Goal: Task Accomplishment & Management: Manage account settings

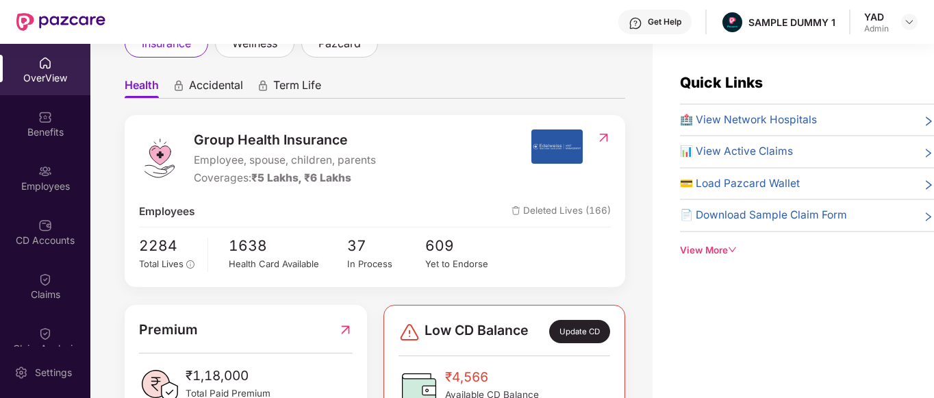
scroll to position [75, 0]
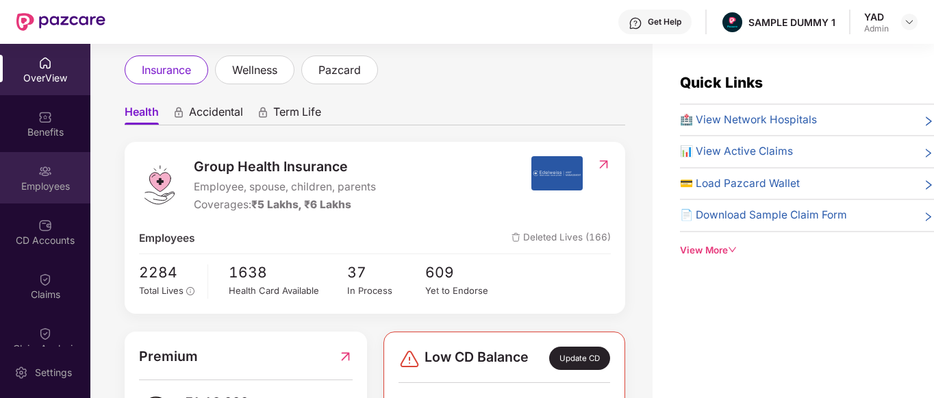
click at [45, 175] on img at bounding box center [45, 171] width 14 height 14
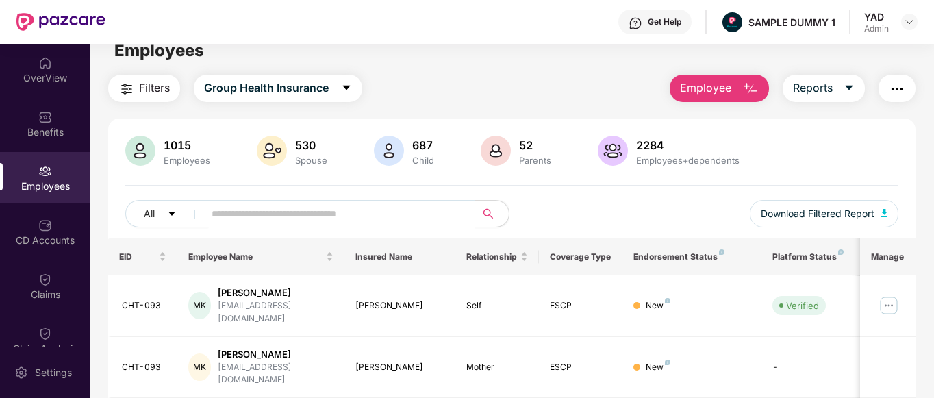
scroll to position [0, 0]
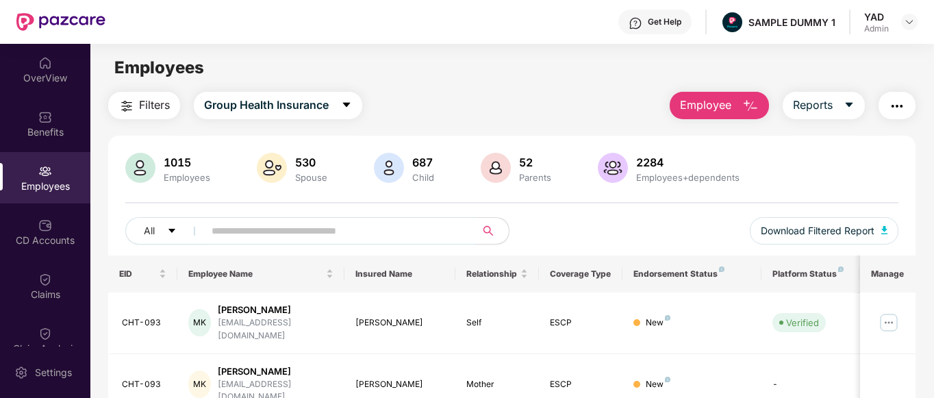
click at [650, 23] on div "Get Help" at bounding box center [665, 21] width 34 height 11
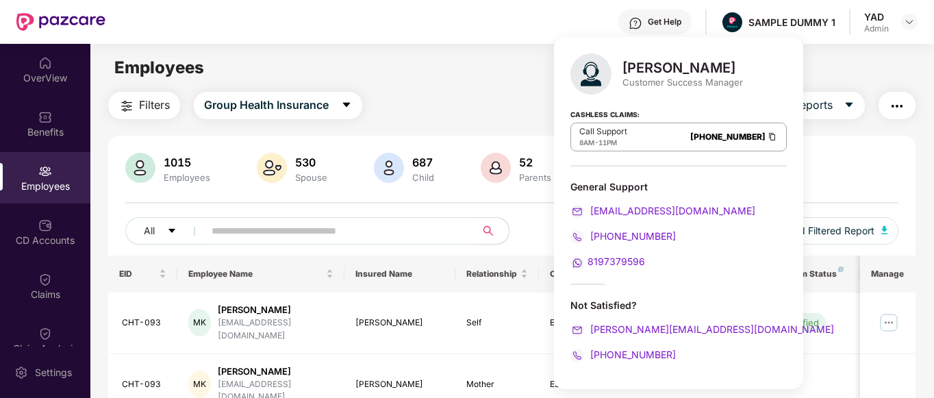
click at [540, 104] on div "Filters Group Health Insurance Employee Reports" at bounding box center [512, 105] width 808 height 27
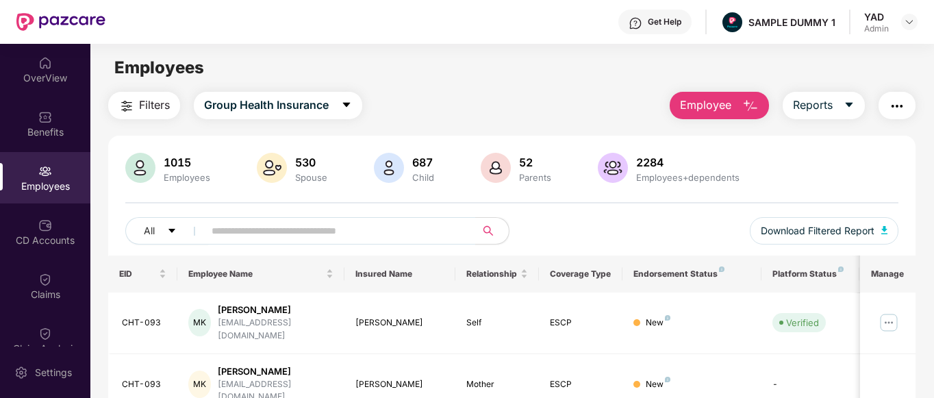
click at [753, 100] on img "button" at bounding box center [750, 106] width 16 height 16
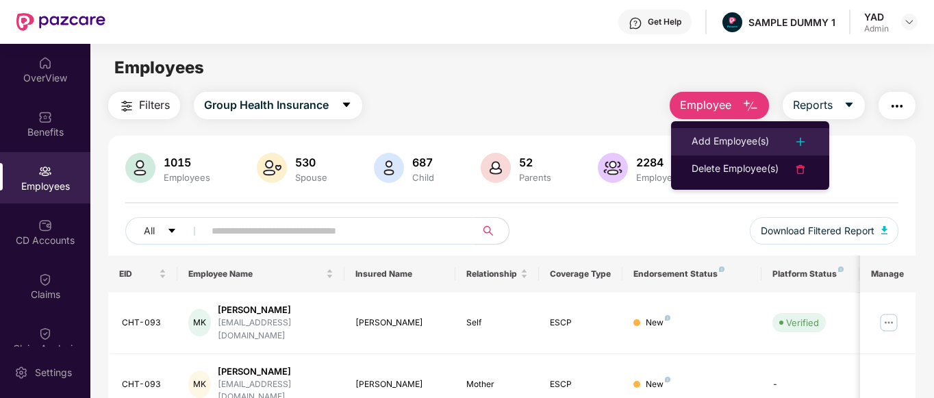
click at [720, 136] on div "Add Employee(s)" at bounding box center [729, 141] width 77 height 16
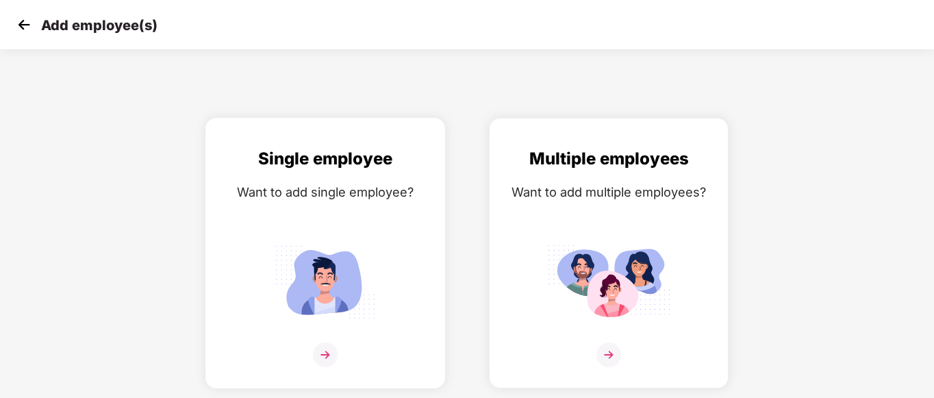
click at [343, 260] on img at bounding box center [325, 282] width 123 height 86
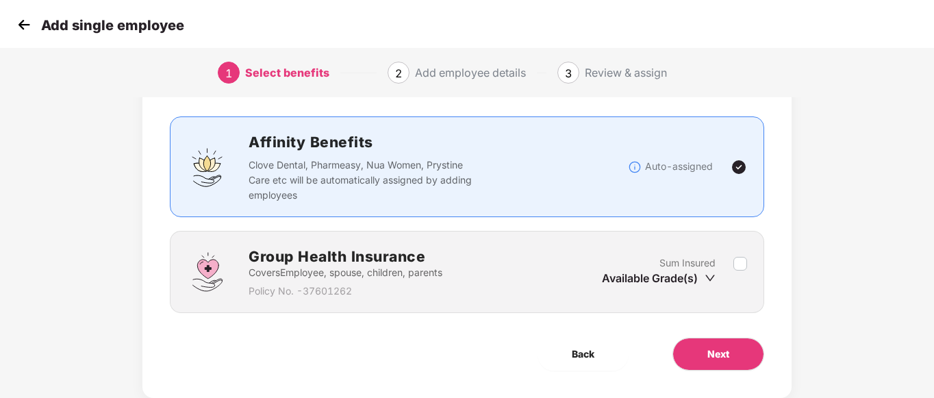
scroll to position [97, 0]
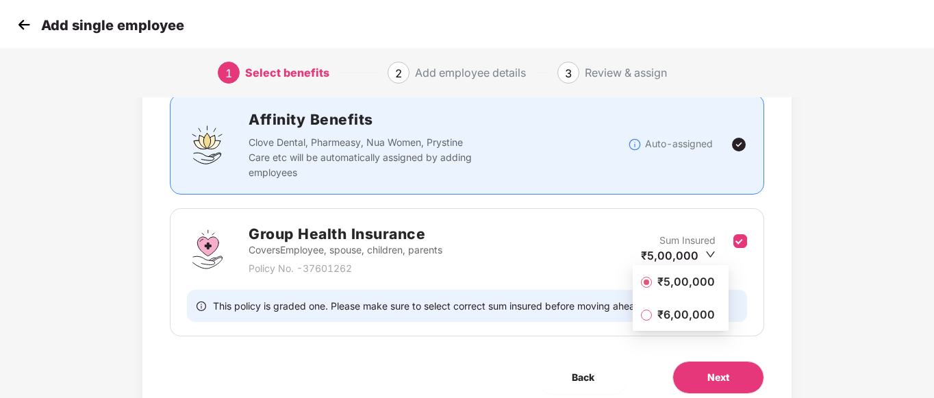
click at [700, 283] on span "₹5,00,000" at bounding box center [686, 281] width 68 height 15
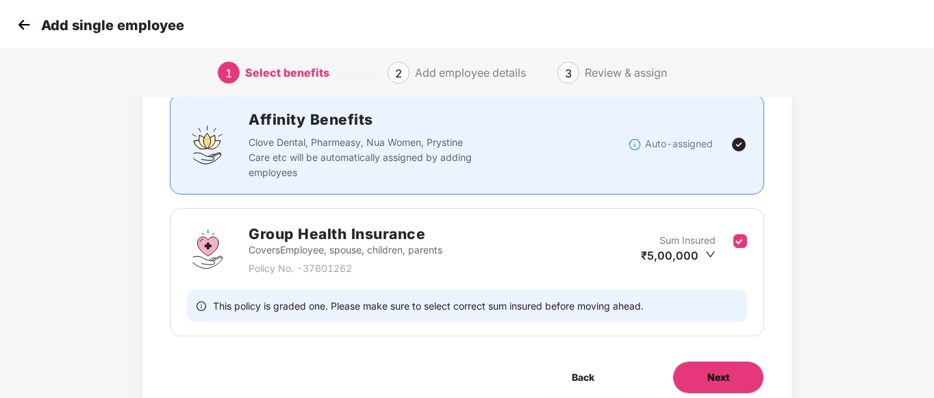
click at [723, 366] on button "Next" at bounding box center [718, 377] width 92 height 33
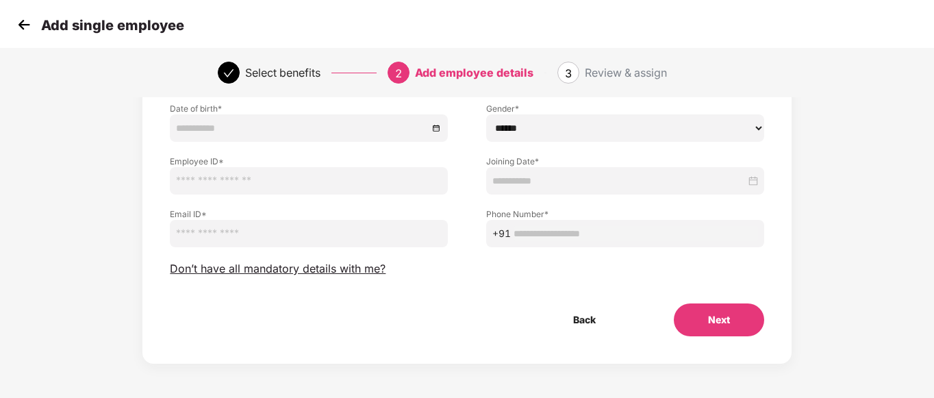
scroll to position [0, 0]
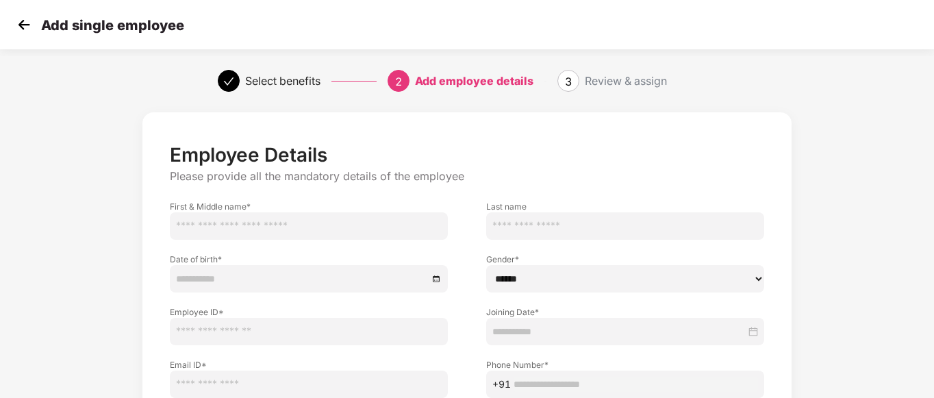
click at [22, 27] on img at bounding box center [24, 24] width 21 height 21
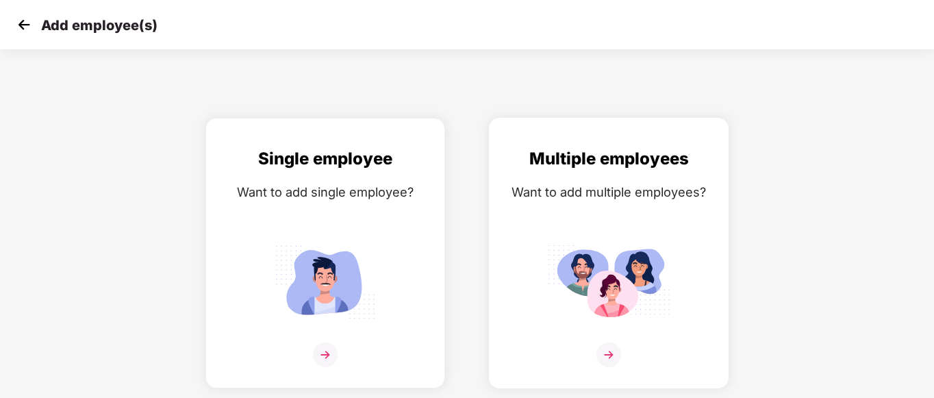
click at [622, 205] on div "Multiple employees Want to add multiple employees?" at bounding box center [608, 265] width 211 height 238
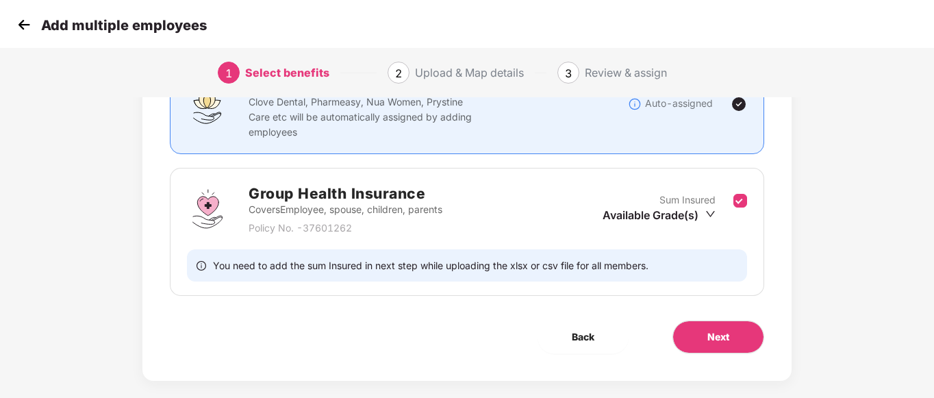
scroll to position [153, 0]
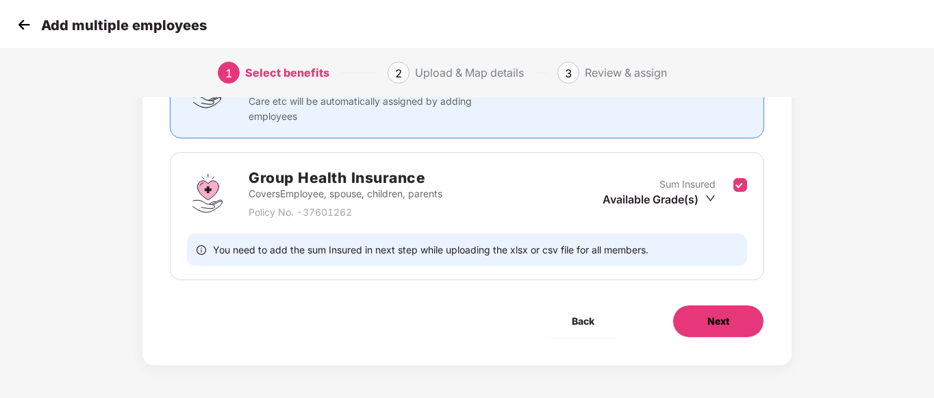
click at [715, 322] on span "Next" at bounding box center [718, 321] width 22 height 15
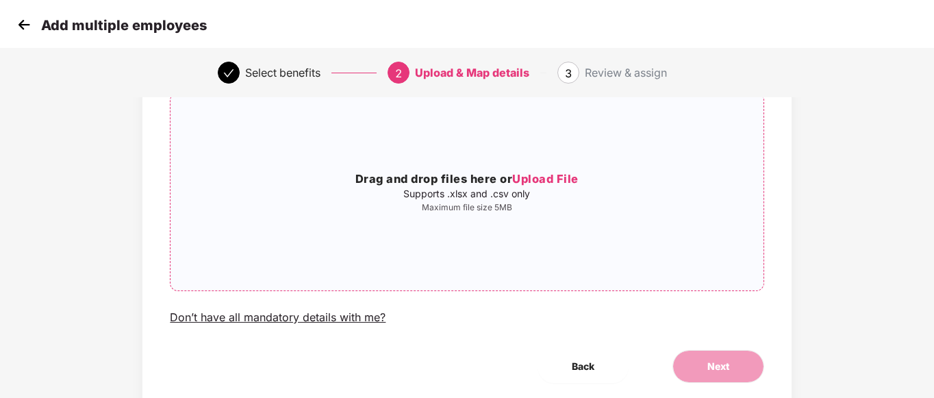
scroll to position [0, 0]
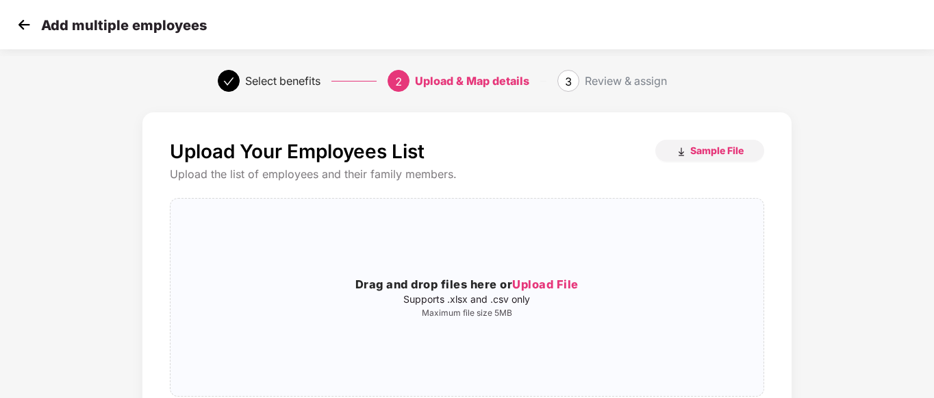
click at [18, 25] on img at bounding box center [24, 24] width 21 height 21
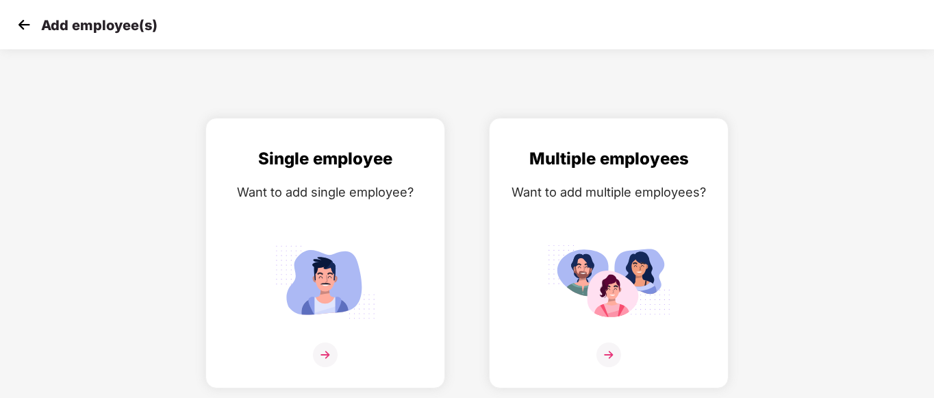
click at [29, 24] on img at bounding box center [24, 24] width 21 height 21
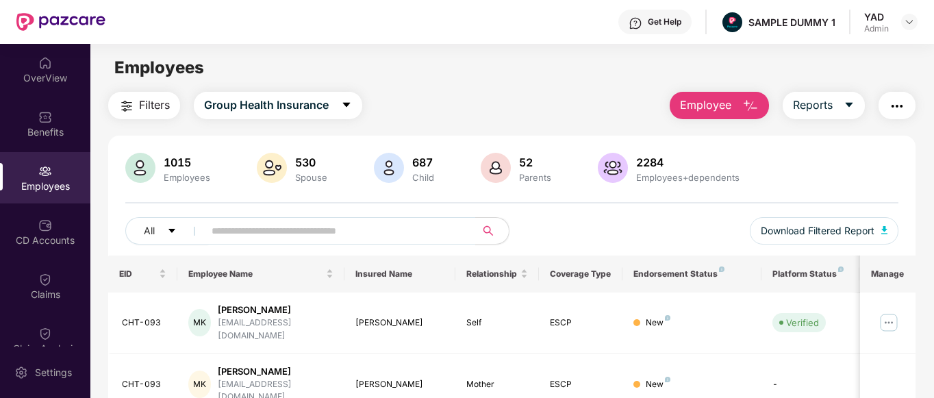
click at [898, 110] on img "button" at bounding box center [897, 106] width 16 height 16
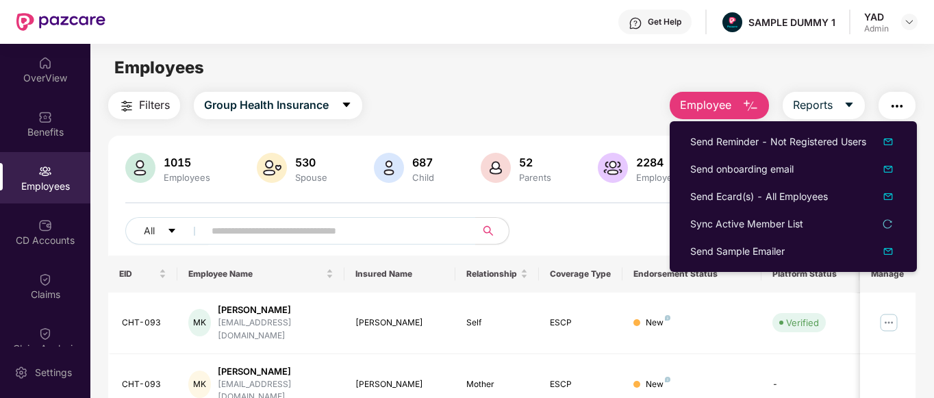
click at [580, 61] on div "Employees" at bounding box center [511, 68] width 843 height 26
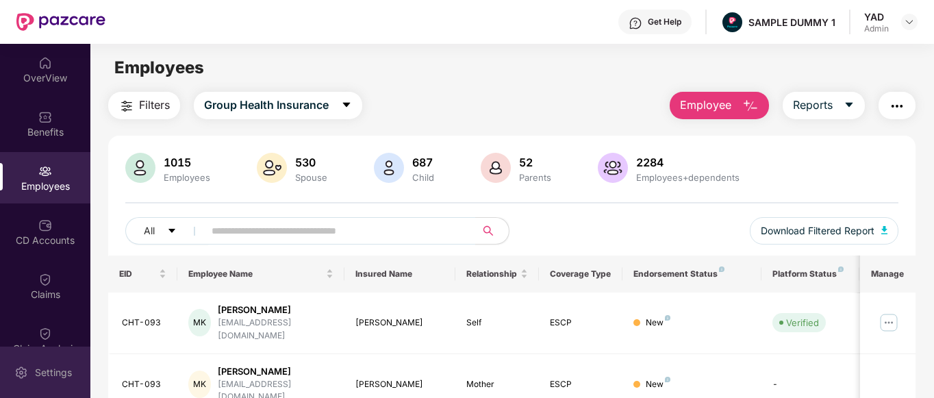
click at [37, 374] on div "Settings" at bounding box center [53, 373] width 45 height 14
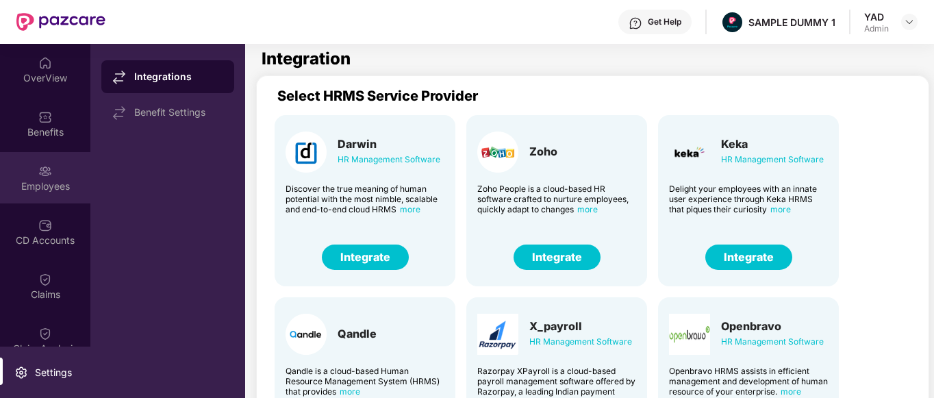
click at [67, 186] on div "Employees" at bounding box center [45, 186] width 90 height 14
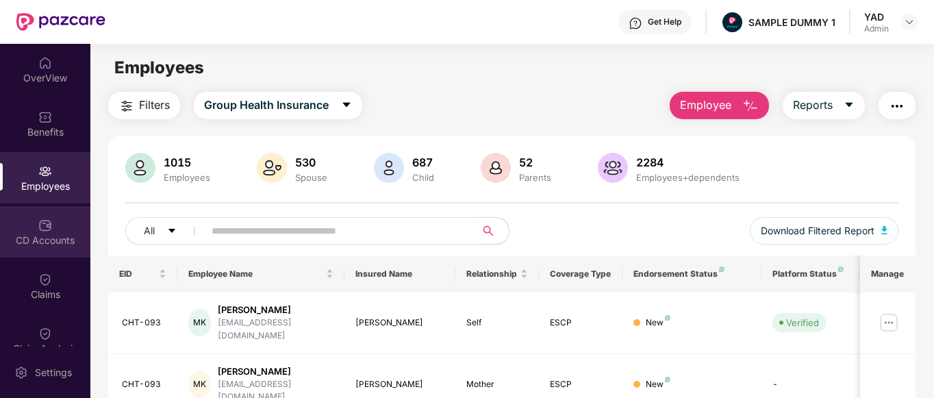
click at [21, 227] on div "CD Accounts" at bounding box center [45, 231] width 90 height 51
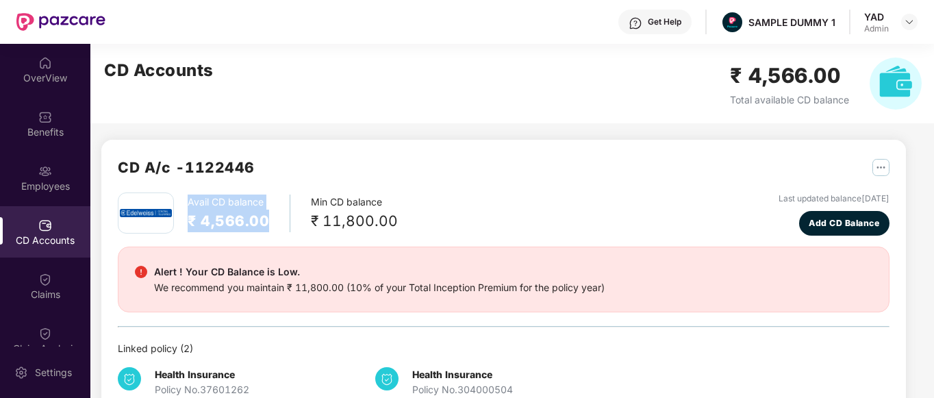
drag, startPoint x: 183, startPoint y: 199, endPoint x: 298, endPoint y: 235, distance: 120.6
click at [298, 235] on div "Avail CD balance ₹ 4,566.00 Min CD balance ₹ 11,800.00 Last updated balance [DA…" at bounding box center [504, 213] width 772 height 43
click at [279, 171] on div "CD A/c - 1122446" at bounding box center [504, 174] width 772 height 36
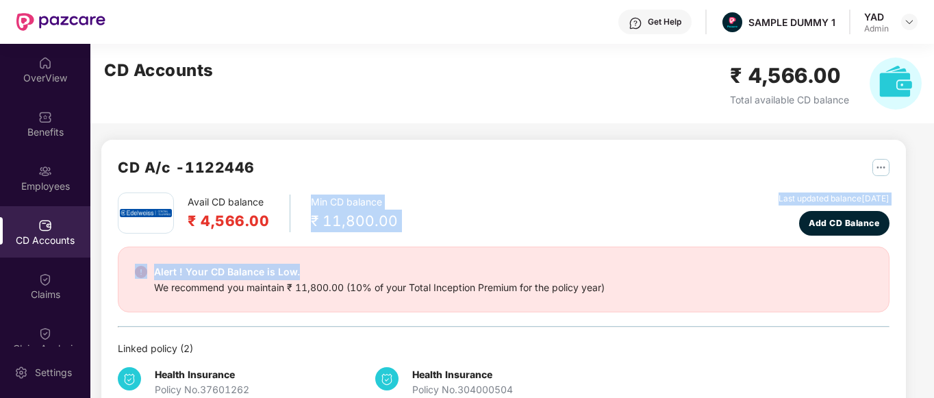
drag, startPoint x: 303, startPoint y: 198, endPoint x: 401, endPoint y: 239, distance: 106.8
click at [401, 239] on div "Avail CD balance ₹ 4,566.00 Min CD balance ₹ 11,800.00 Last updated balance [DA…" at bounding box center [504, 302] width 772 height 220
click at [407, 233] on div "Avail CD balance ₹ 4,566.00 Min CD balance ₹ 11,800.00 Last updated balance [DA…" at bounding box center [504, 213] width 772 height 43
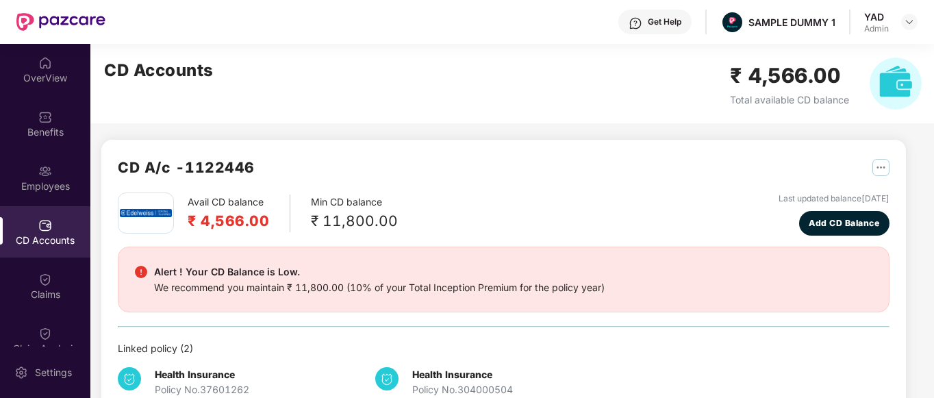
scroll to position [12, 0]
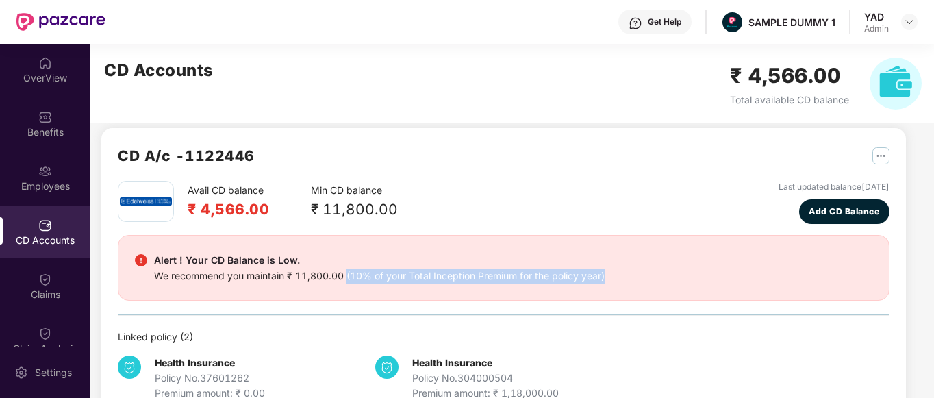
drag, startPoint x: 346, startPoint y: 275, endPoint x: 639, endPoint y: 280, distance: 293.1
click at [639, 280] on div "Alert ! Your CD Balance is Low. We recommend you maintain ₹ 11,800.00 (10% of y…" at bounding box center [503, 267] width 737 height 31
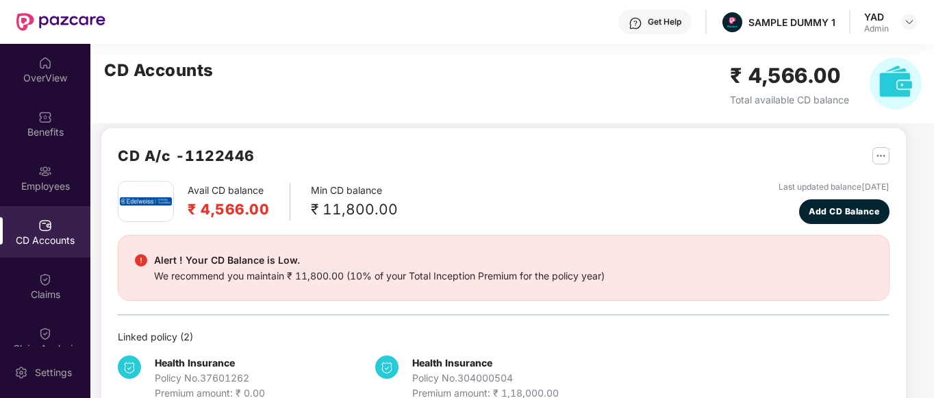
click at [551, 209] on div "Avail CD balance ₹ 4,566.00 Min CD balance ₹ 11,800.00 Last updated balance [DA…" at bounding box center [504, 202] width 772 height 43
click at [817, 214] on span "Add CD Balance" at bounding box center [843, 211] width 71 height 13
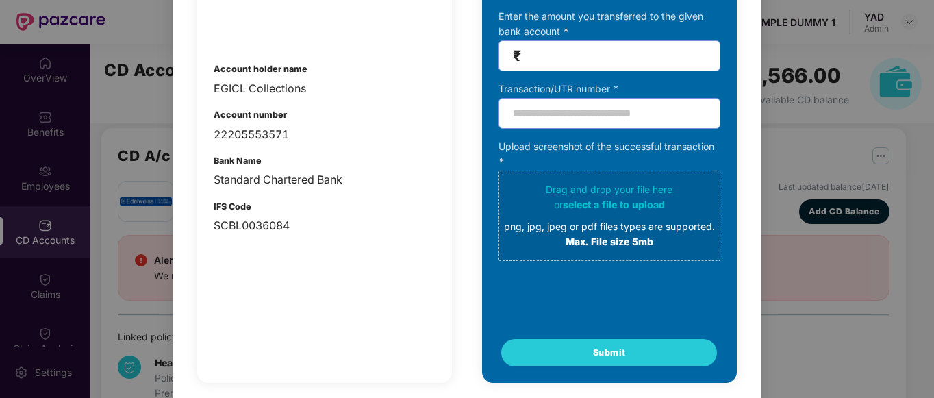
scroll to position [179, 0]
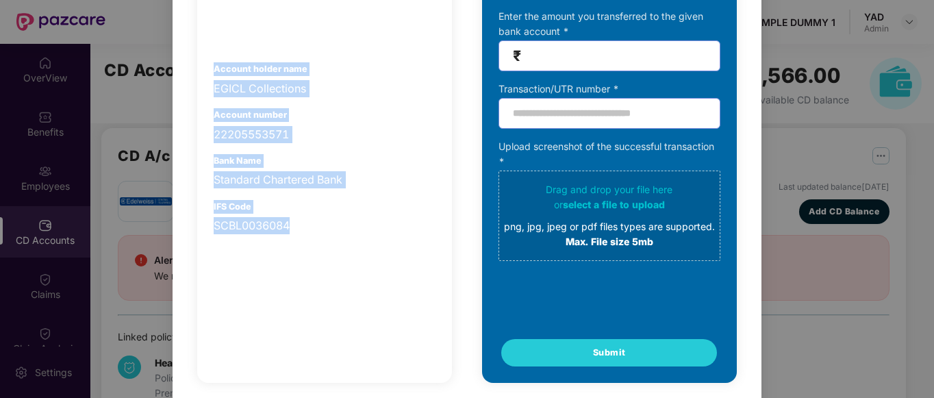
drag, startPoint x: 212, startPoint y: 64, endPoint x: 328, endPoint y: 258, distance: 226.0
click at [328, 258] on div "Insurer’s bank details Account holder name EGICL Collections Account number 222…" at bounding box center [324, 164] width 255 height 438
click at [339, 141] on div "22205553571" at bounding box center [325, 134] width 222 height 17
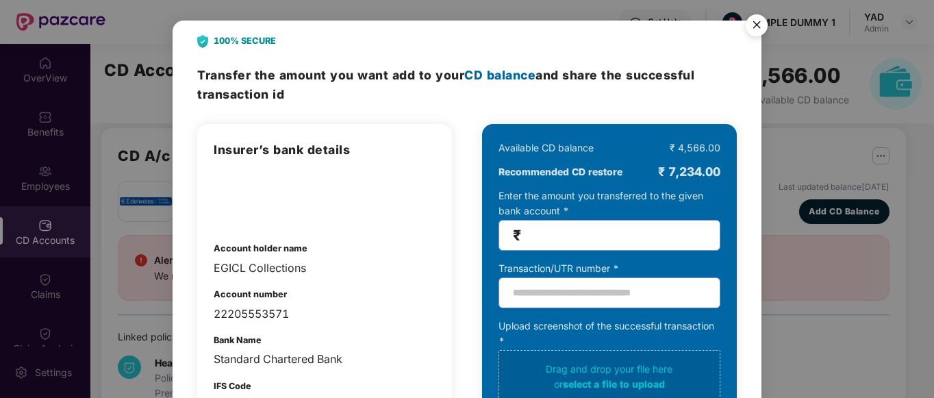
scroll to position [49, 0]
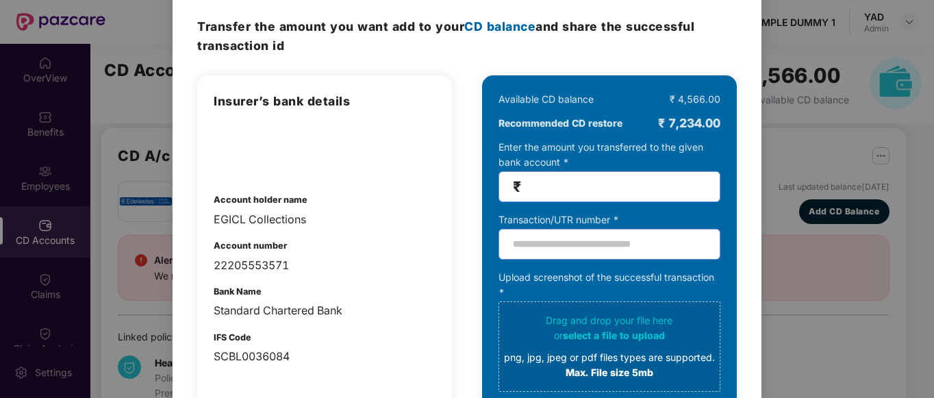
click at [572, 193] on input "number" at bounding box center [615, 187] width 182 height 16
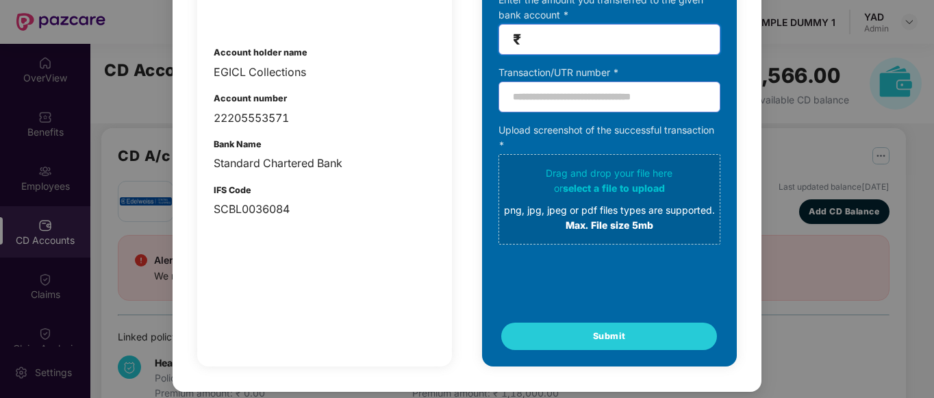
scroll to position [0, 0]
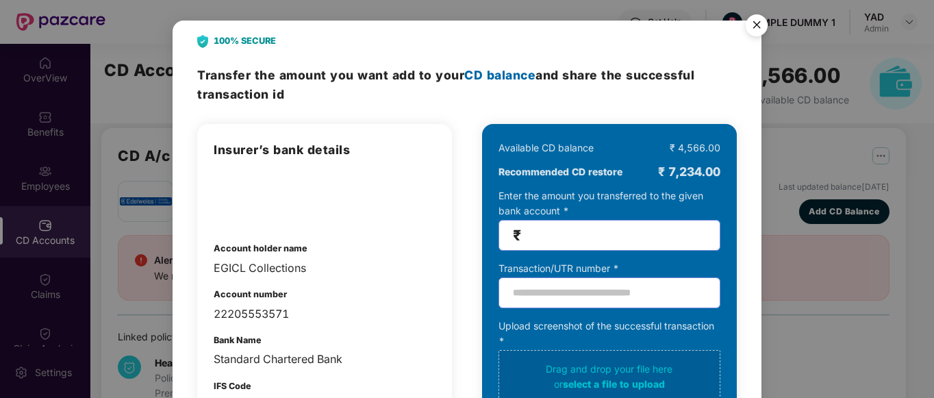
click at [757, 27] on img "Close" at bounding box center [756, 27] width 38 height 38
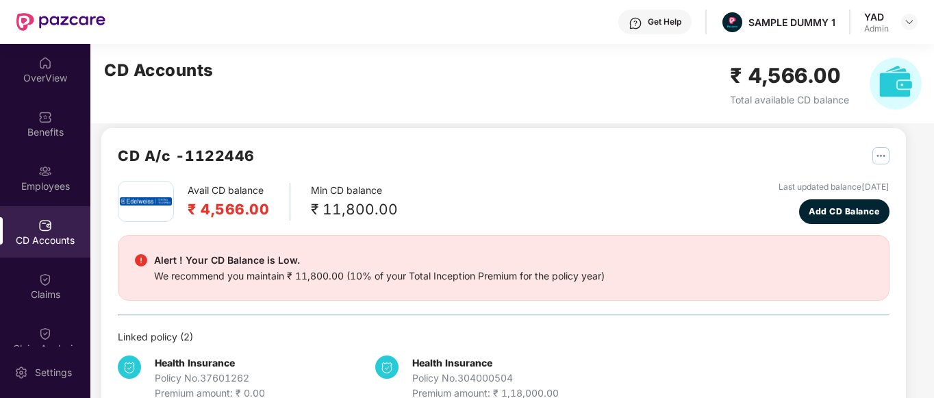
click at [634, 161] on div "CD A/c - 1122446" at bounding box center [504, 162] width 772 height 36
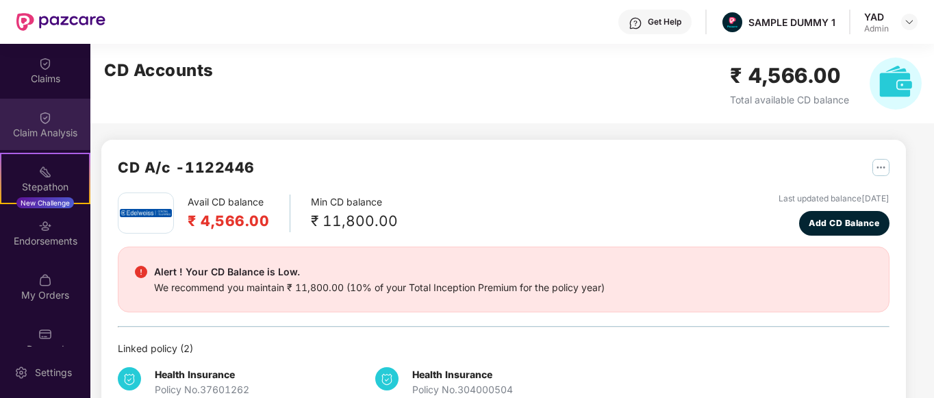
scroll to position [215, 0]
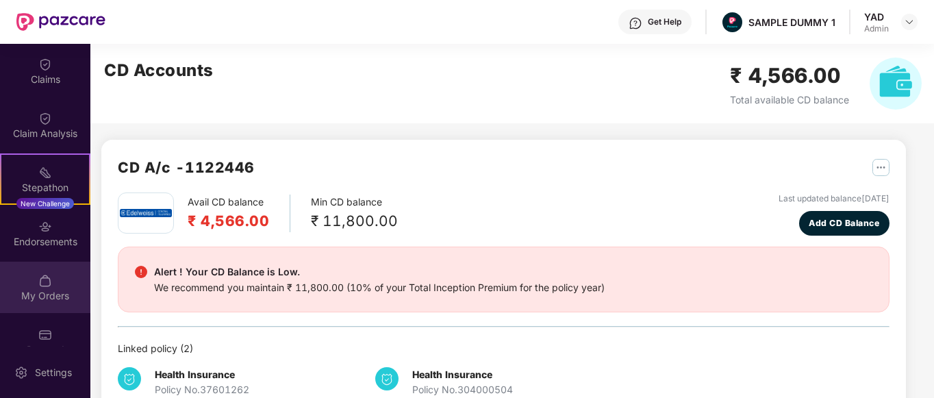
click at [41, 296] on div "My Orders" at bounding box center [45, 296] width 90 height 14
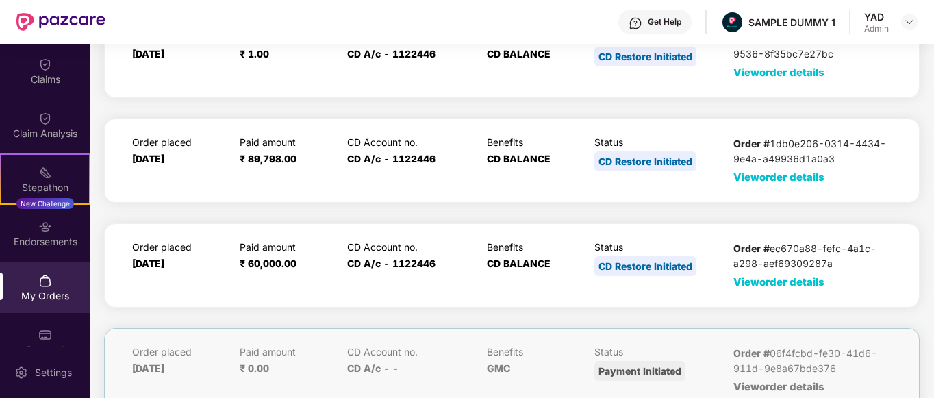
scroll to position [88, 0]
click at [789, 277] on span "View order details" at bounding box center [778, 281] width 91 height 13
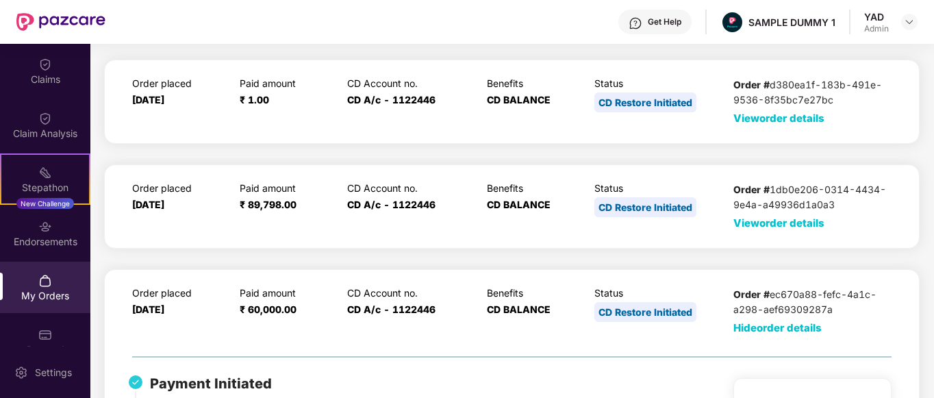
scroll to position [0, 0]
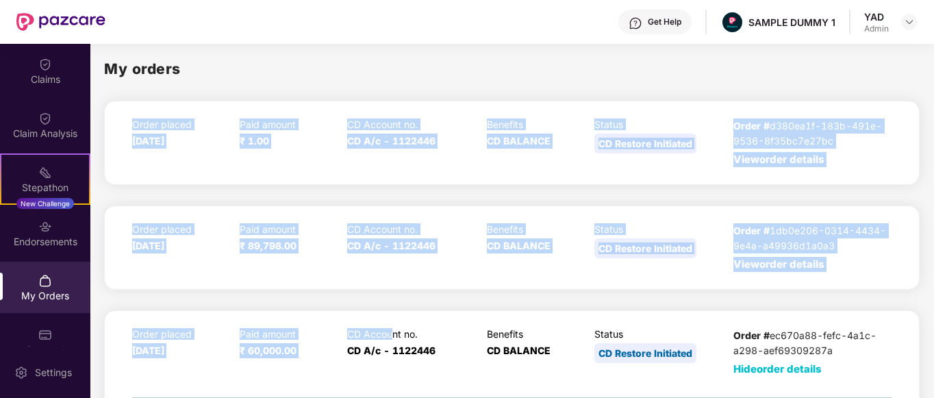
drag, startPoint x: 135, startPoint y: 126, endPoint x: 391, endPoint y: 298, distance: 308.7
click at [391, 298] on div "My orders Order placed [DATE] Paid amount ₹ 1.00 CD Account no. CD A/c - 112244…" at bounding box center [511, 219] width 843 height 350
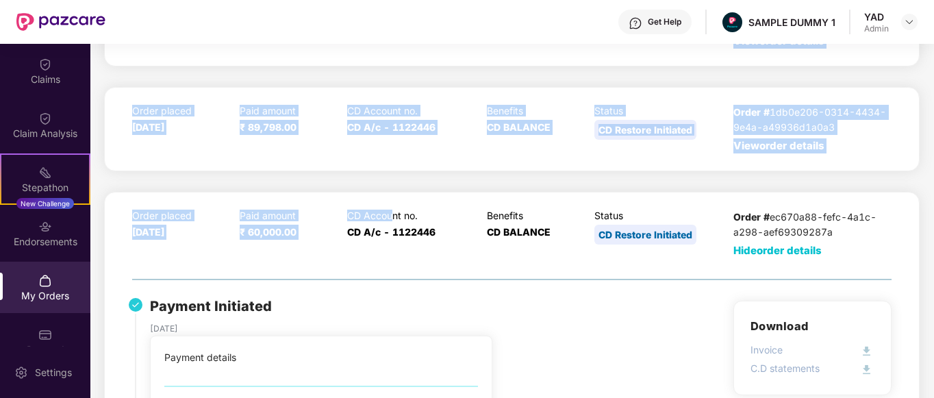
scroll to position [119, 0]
click at [318, 178] on div "My orders Order placed [DATE] Paid amount ₹ 1.00 CD Account no. CD A/c - 112244…" at bounding box center [511, 100] width 843 height 350
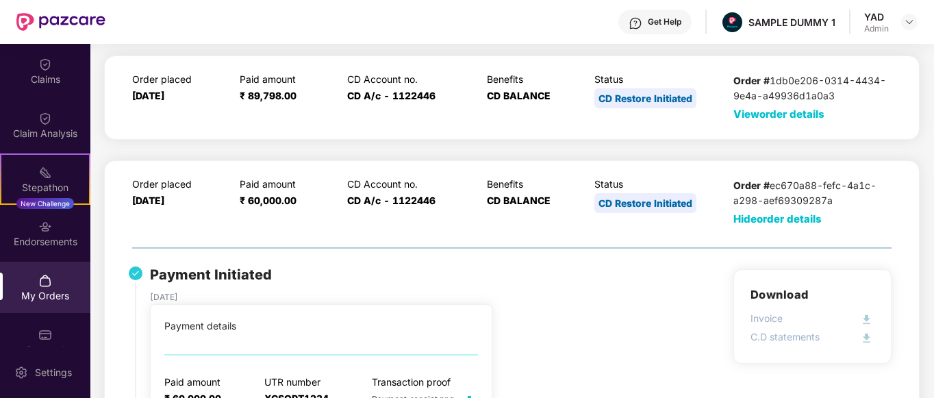
scroll to position [186, 0]
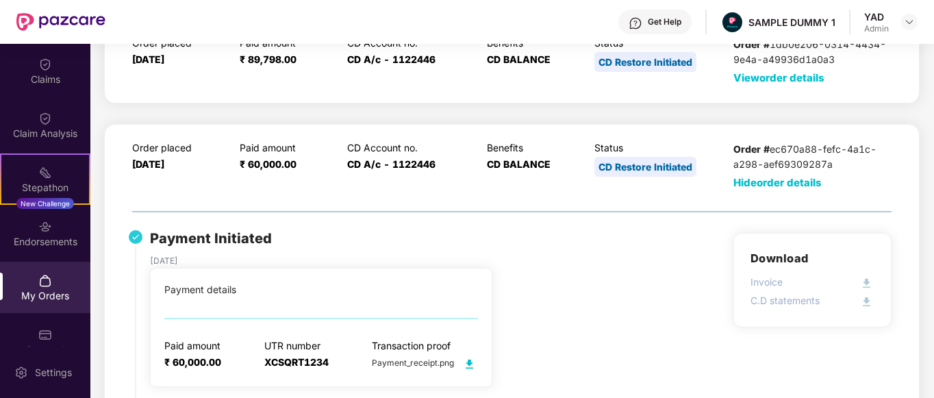
click at [760, 184] on span "Hide order details" at bounding box center [777, 182] width 88 height 13
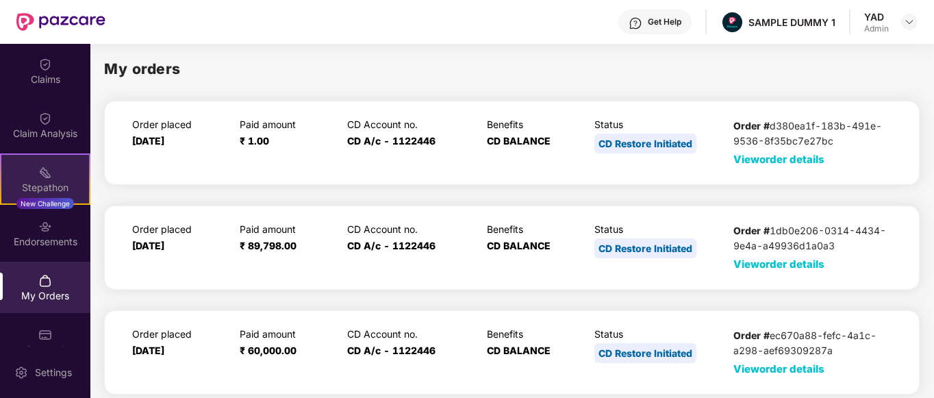
scroll to position [114, 0]
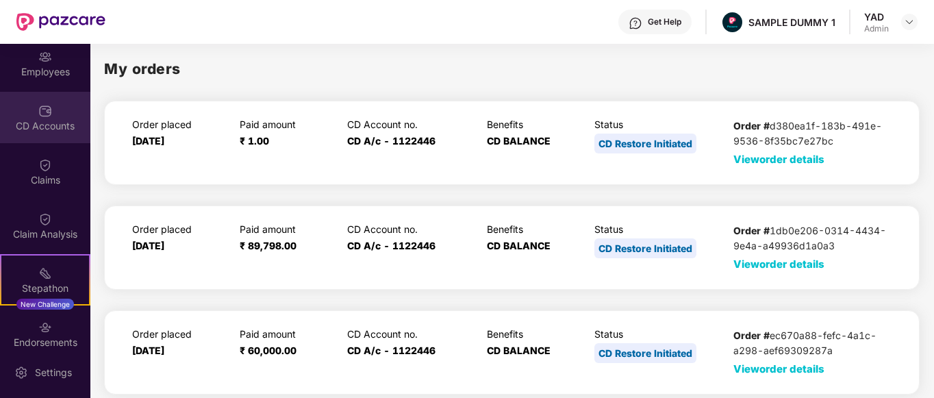
click at [25, 122] on div "CD Accounts" at bounding box center [45, 126] width 90 height 14
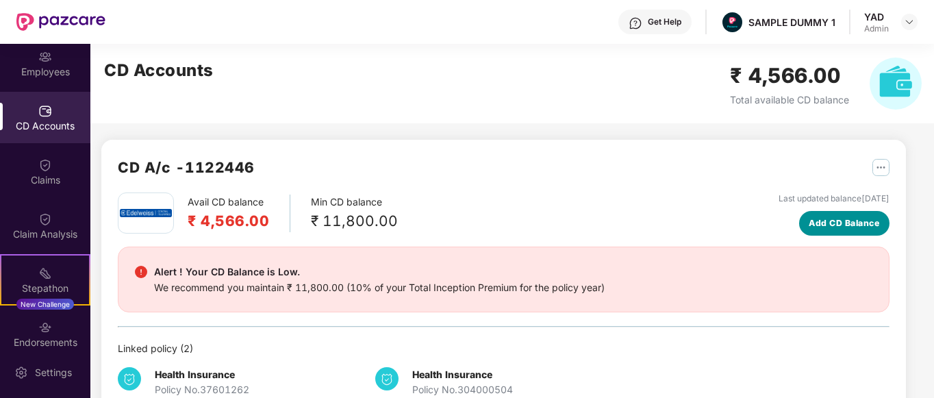
click at [823, 220] on span "Add CD Balance" at bounding box center [843, 222] width 71 height 13
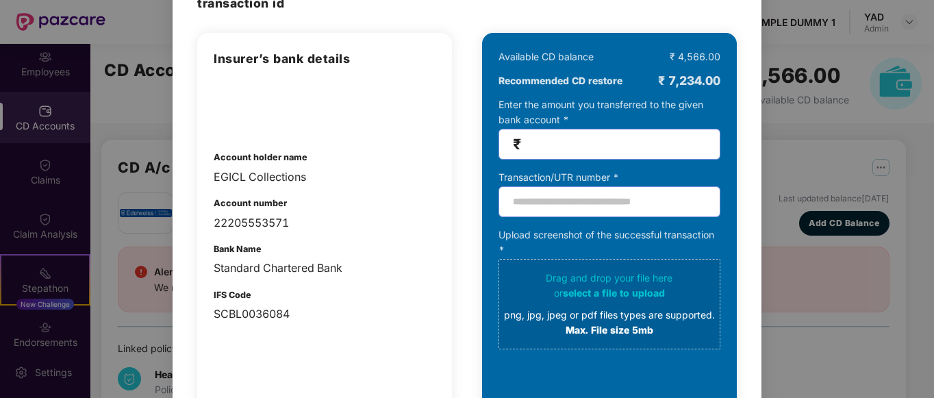
scroll to position [91, 0]
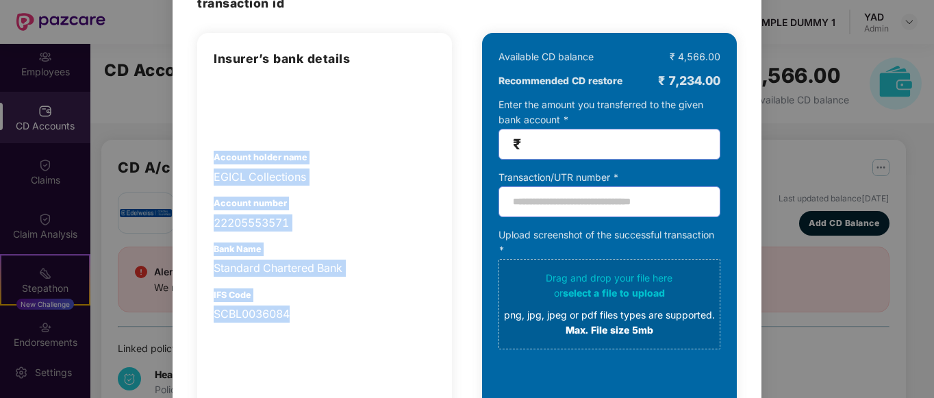
drag, startPoint x: 212, startPoint y: 157, endPoint x: 301, endPoint y: 331, distance: 195.6
click at [301, 331] on div "Insurer’s bank details Account holder name EGICL Collections Account number 222…" at bounding box center [324, 252] width 255 height 438
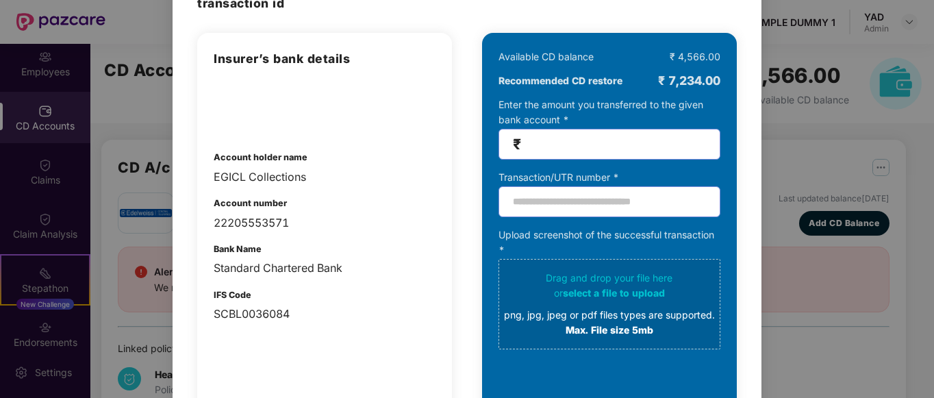
click at [574, 143] on input "number" at bounding box center [615, 144] width 182 height 16
type input "*****"
click at [527, 208] on input "text" at bounding box center [609, 201] width 222 height 31
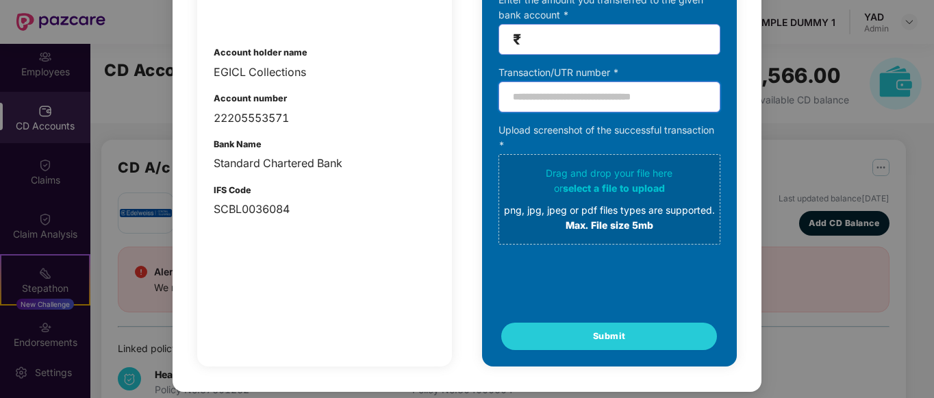
scroll to position [0, 0]
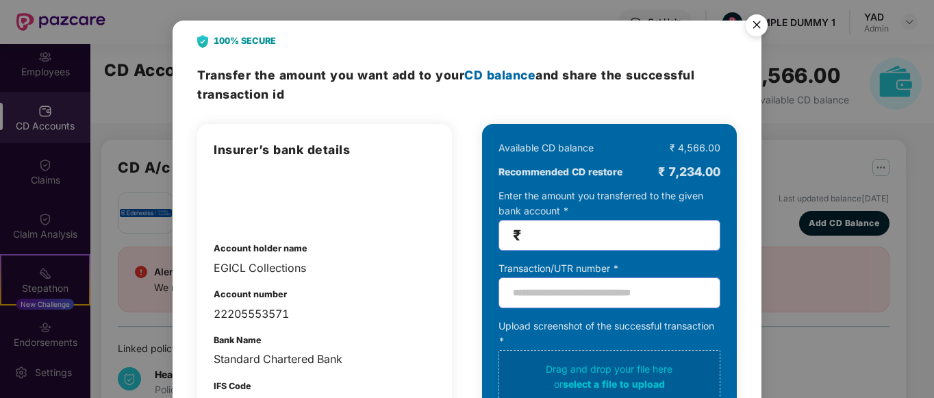
click at [750, 22] on img "Close" at bounding box center [756, 27] width 38 height 38
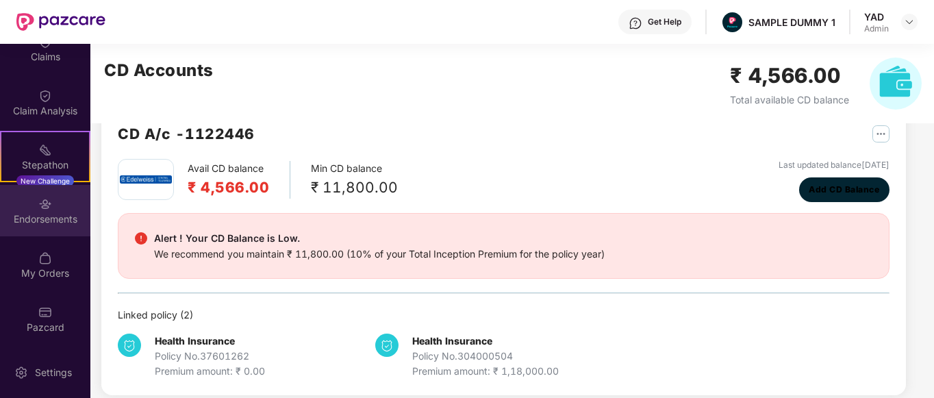
scroll to position [237, 0]
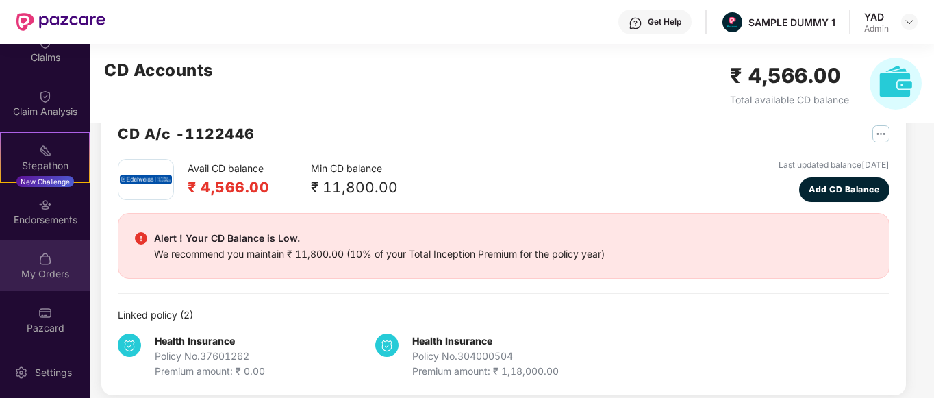
click at [42, 275] on div "My Orders" at bounding box center [45, 274] width 90 height 14
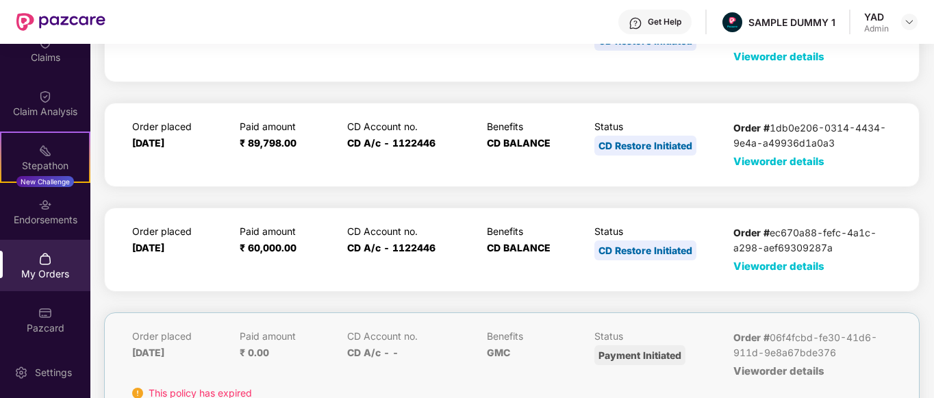
scroll to position [103, 0]
click at [770, 264] on span "View order details" at bounding box center [778, 265] width 91 height 13
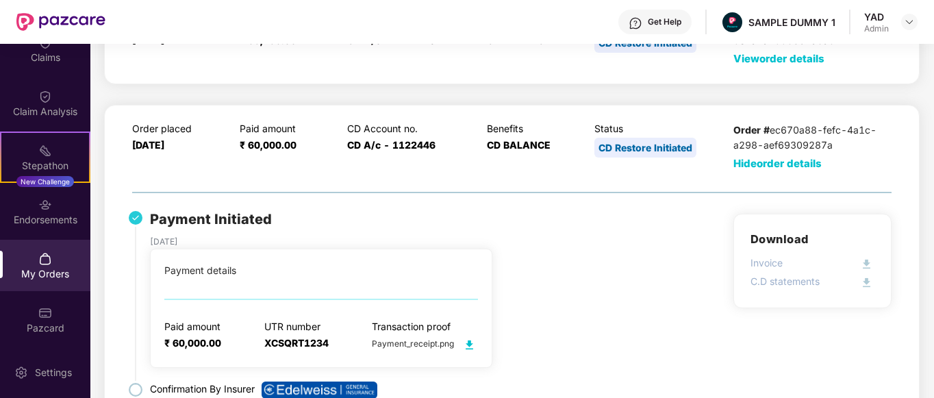
scroll to position [268, 0]
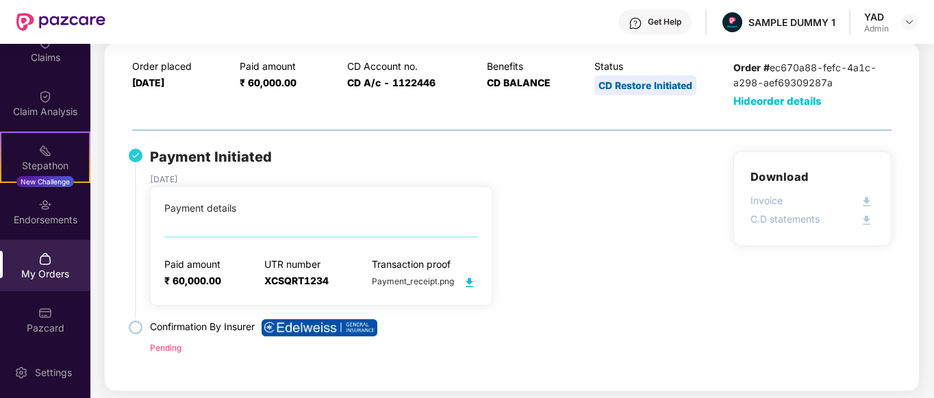
click at [776, 102] on span "Hide order details" at bounding box center [777, 100] width 88 height 13
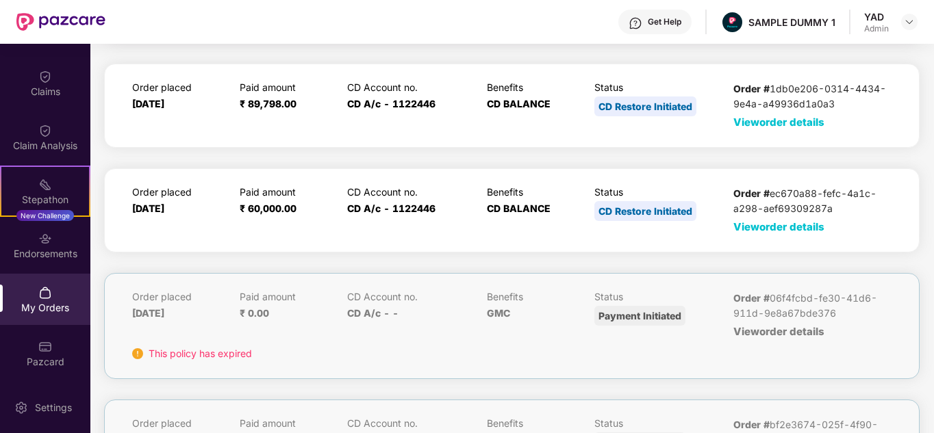
scroll to position [203, 0]
